Goal: Task Accomplishment & Management: Complete application form

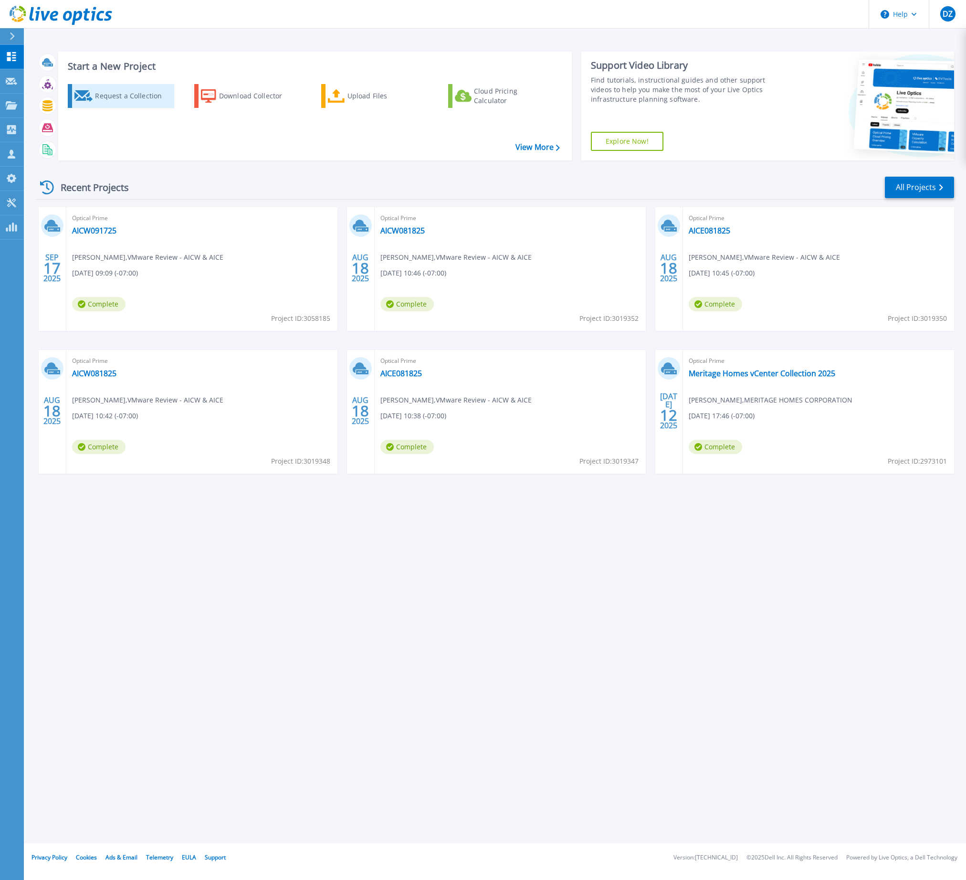
click at [113, 95] on div "Request a Collection" at bounding box center [133, 95] width 76 height 19
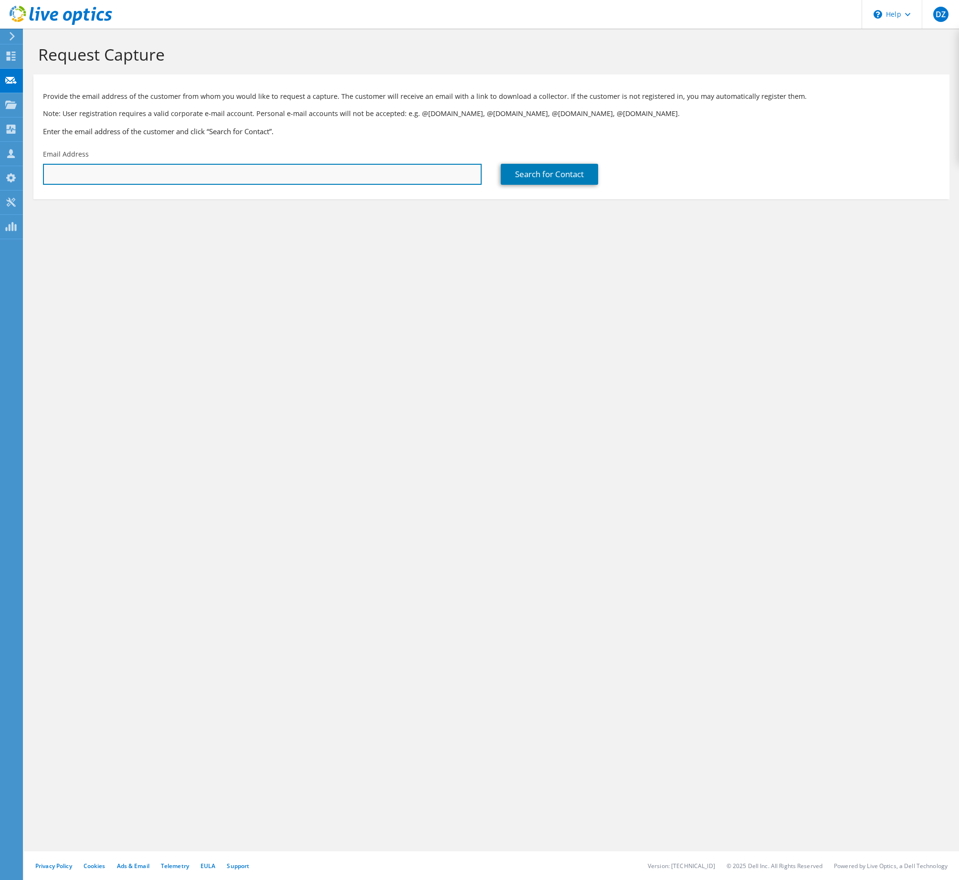
click at [192, 177] on input "text" at bounding box center [262, 174] width 439 height 21
type input "MALOME.TAYLOR@Honeywell.com"
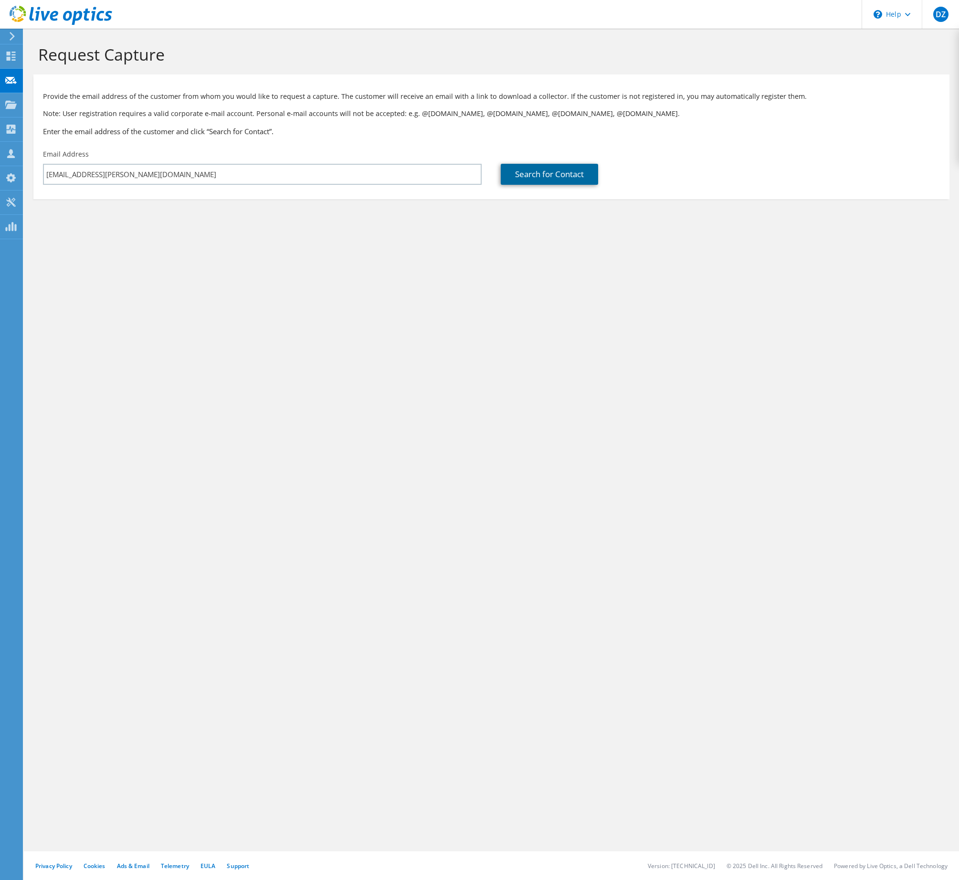
click at [571, 174] on link "Search for Contact" at bounding box center [549, 174] width 97 height 21
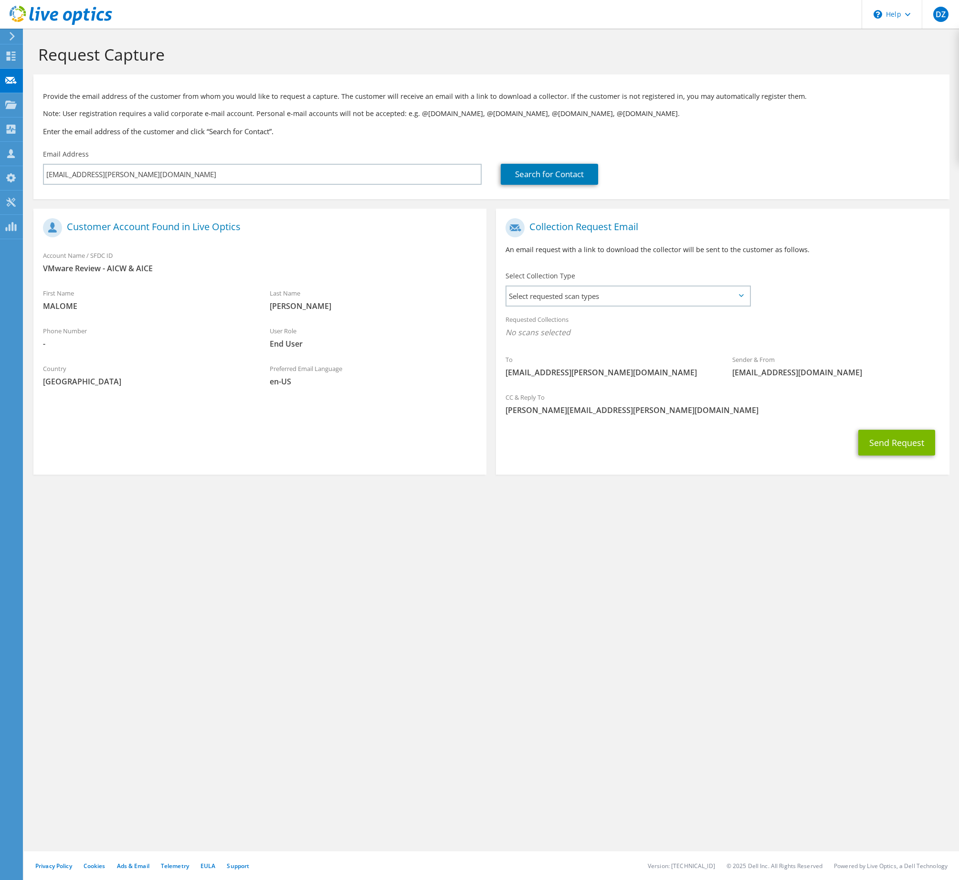
click at [608, 141] on div "Provide the email address of the customer from whom you would like to request a…" at bounding box center [491, 111] width 916 height 65
click at [639, 296] on span "Select requested scan types" at bounding box center [627, 295] width 243 height 19
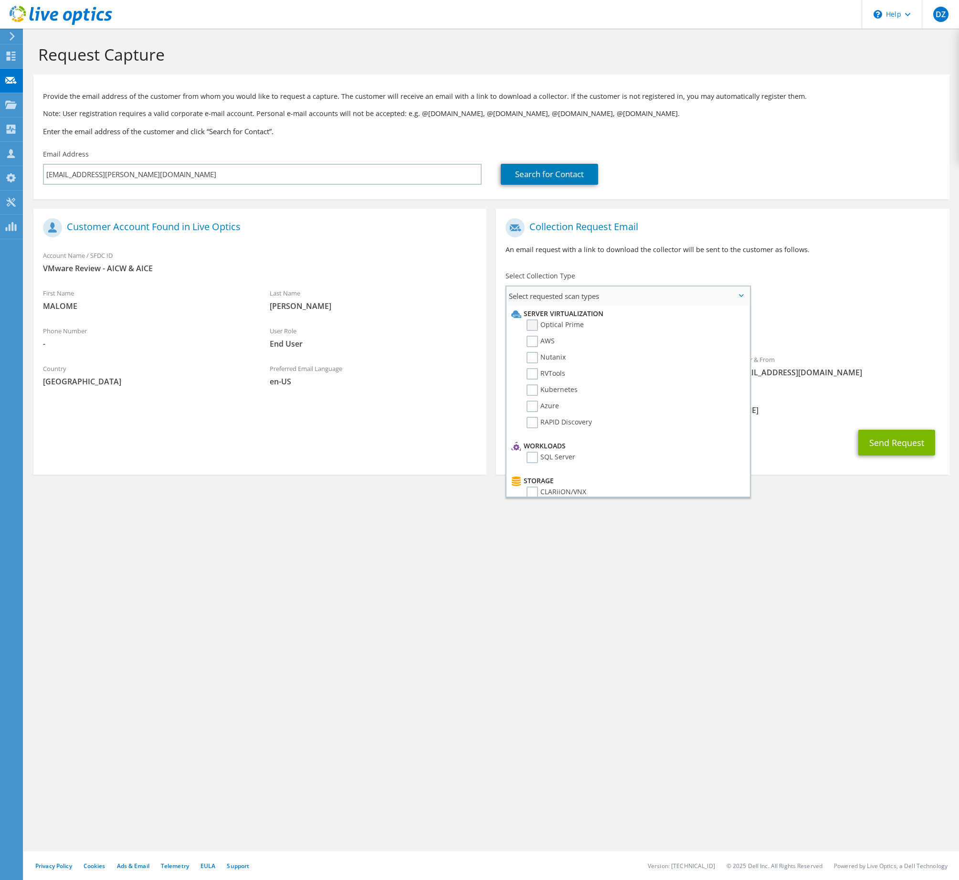
click at [534, 327] on label "Optical Prime" at bounding box center [554, 324] width 57 height 11
click at [0, 0] on input "Optical Prime" at bounding box center [0, 0] width 0 height 0
click at [764, 200] on div "Collection Request Email An email request with a link to download the collector…" at bounding box center [722, 338] width 462 height 278
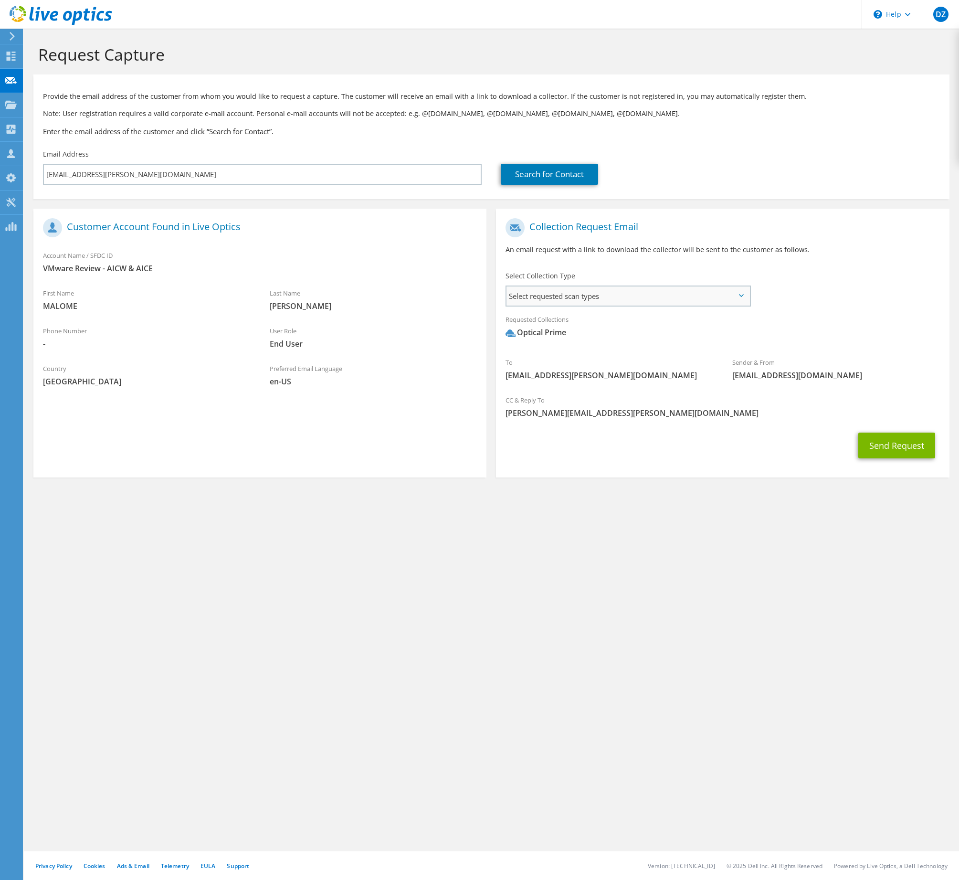
click at [711, 291] on span "Select requested scan types" at bounding box center [627, 295] width 243 height 19
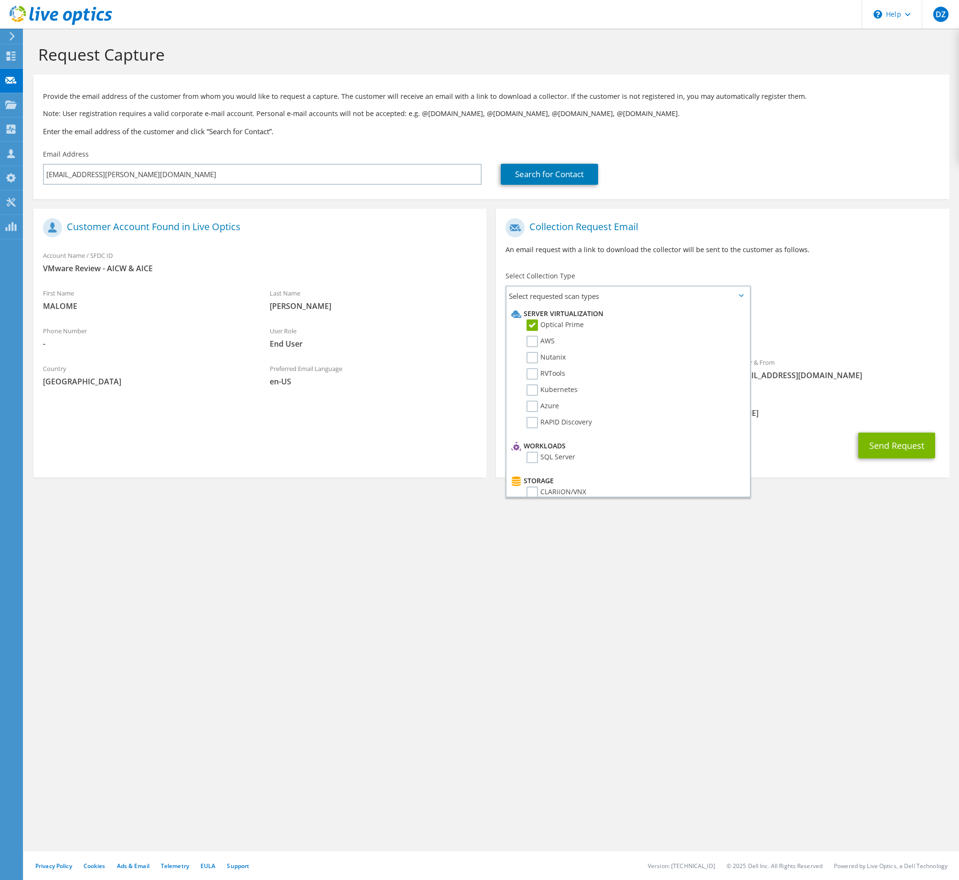
click at [900, 294] on div "To MALOME.TAYLOR@Honeywell.com Sender & From liveoptics@liveoptics.com" at bounding box center [722, 301] width 453 height 177
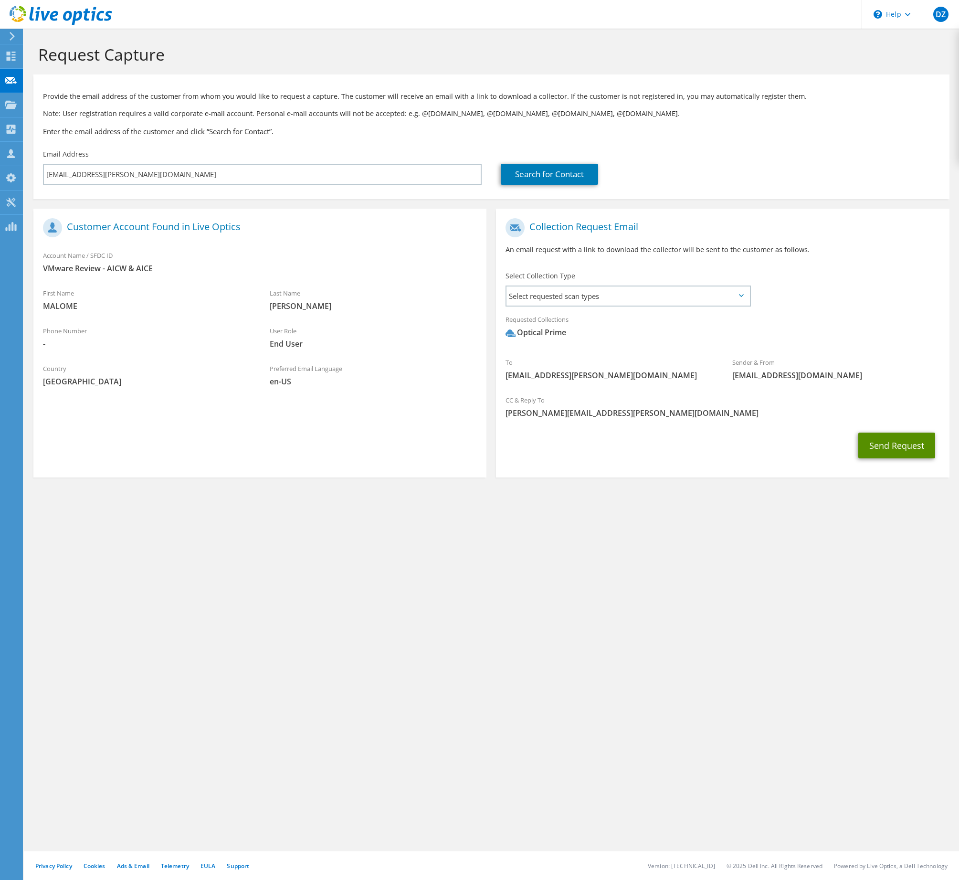
click at [895, 439] on button "Send Request" at bounding box center [896, 445] width 77 height 26
